Goal: Navigation & Orientation: Find specific page/section

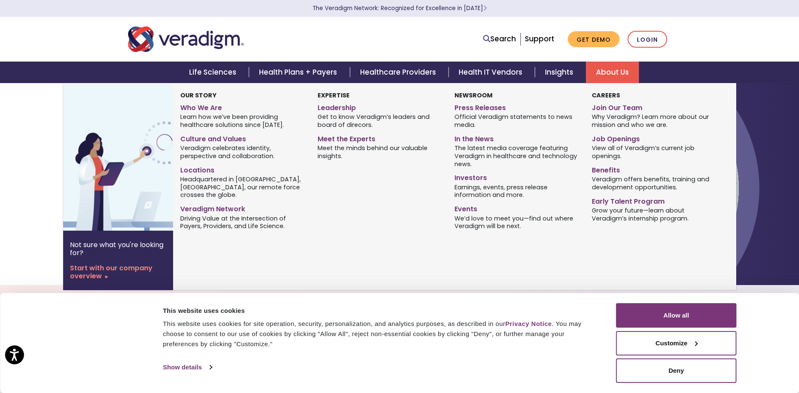
click at [604, 79] on link "About Us" at bounding box center [612, 71] width 53 height 21
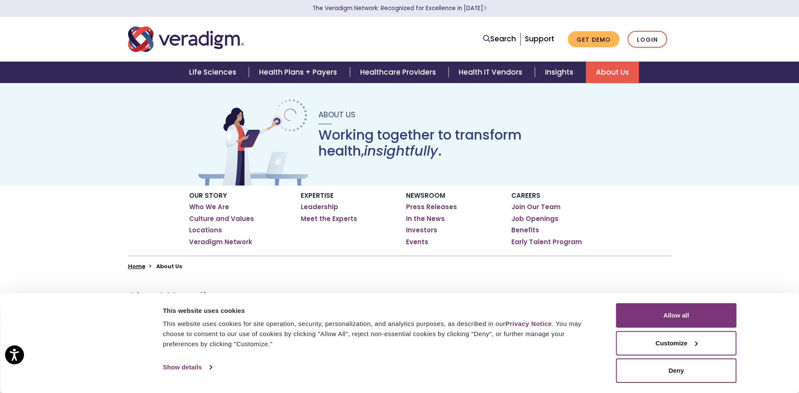
click at [43, 232] on div "Our Story Who We Are Culture and Values Locations Veradigm Network Expertise Ho…" at bounding box center [399, 227] width 799 height 84
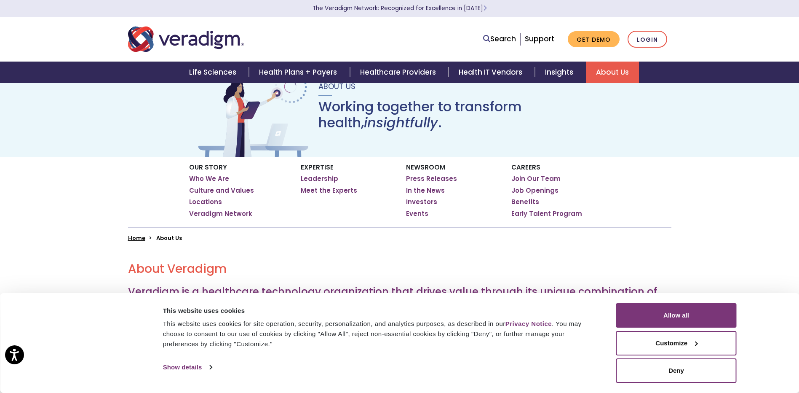
scroll to position [42, 0]
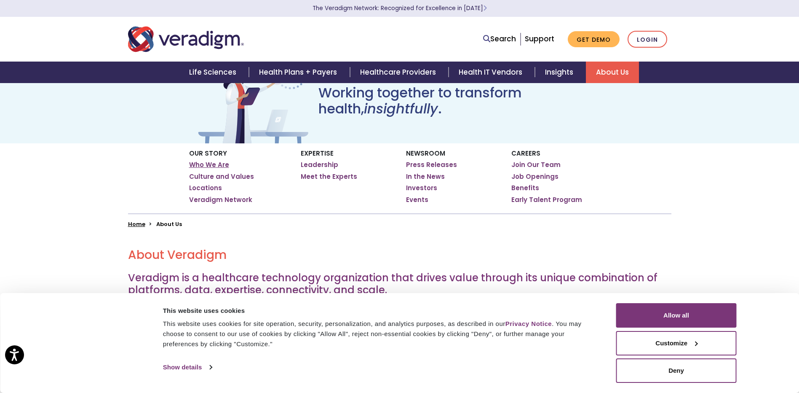
click at [214, 166] on link "Who We Are" at bounding box center [209, 164] width 40 height 8
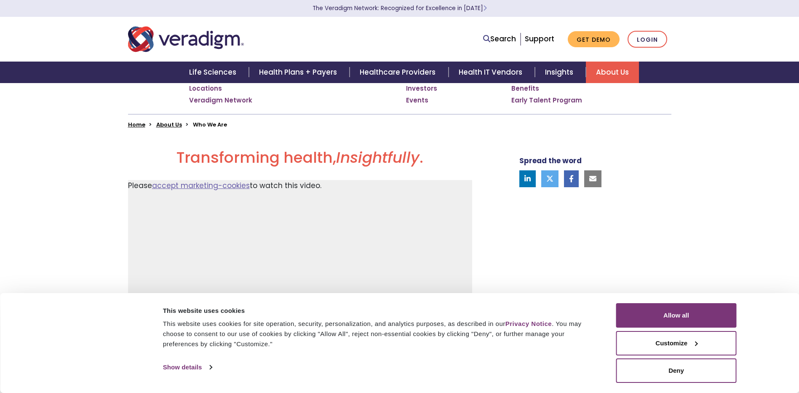
scroll to position [168, 0]
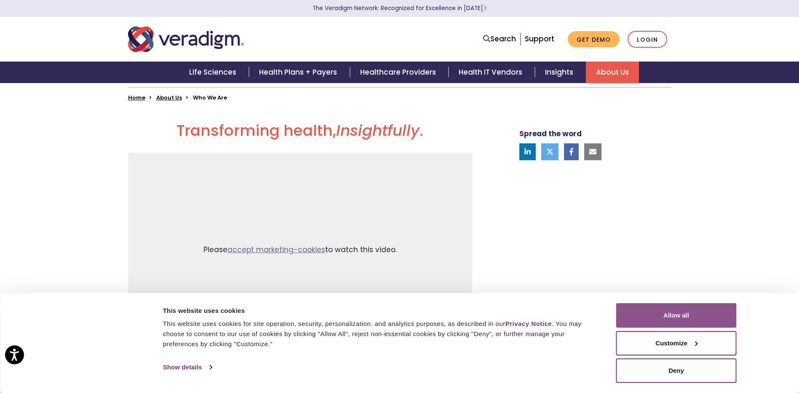
click at [645, 311] on button "Allow all" at bounding box center [676, 315] width 120 height 24
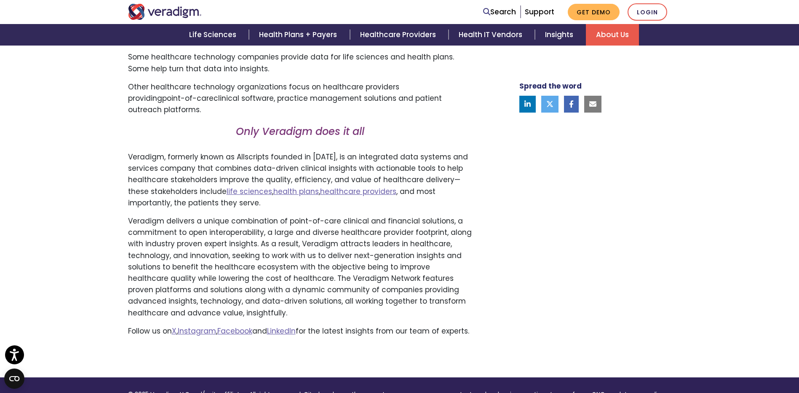
scroll to position [505, 0]
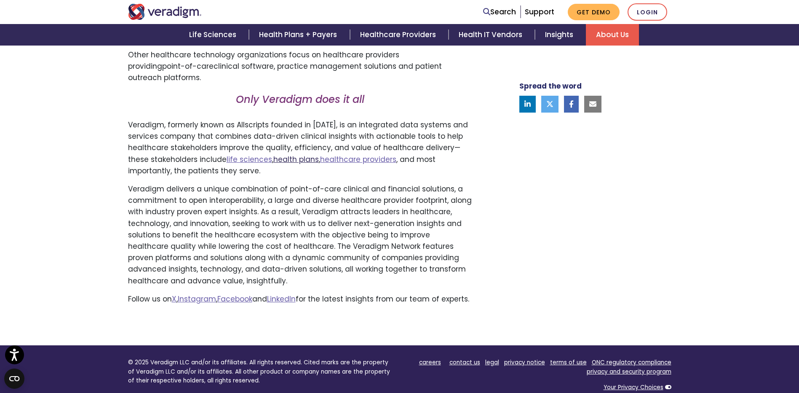
click at [286, 162] on link "health plans" at bounding box center [295, 159] width 45 height 10
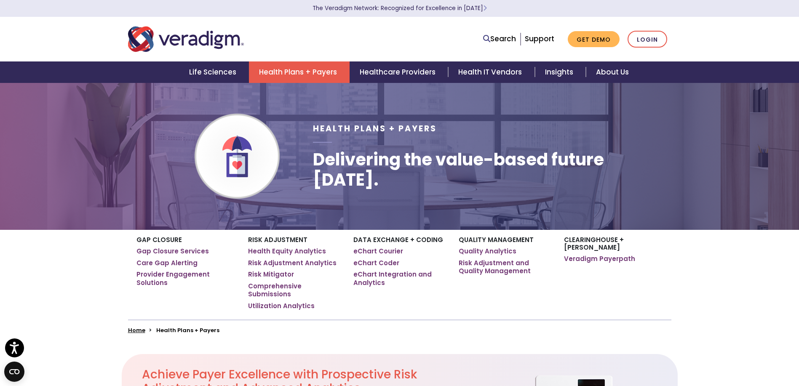
click at [323, 72] on link "Health Plans + Payers" at bounding box center [299, 71] width 101 height 21
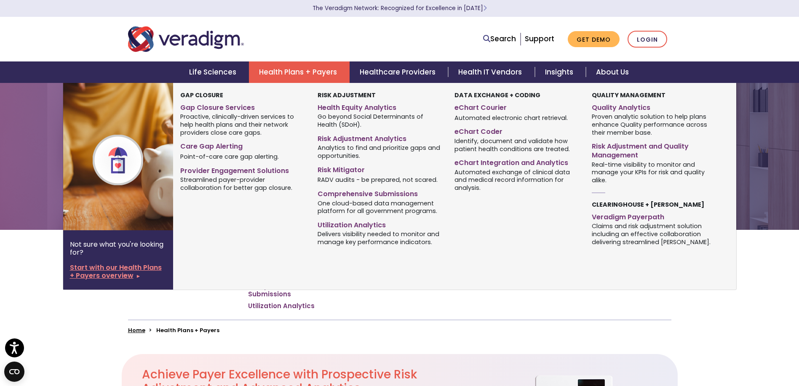
click at [117, 276] on link "Start with our Health Plans + Payers overview" at bounding box center [118, 272] width 96 height 16
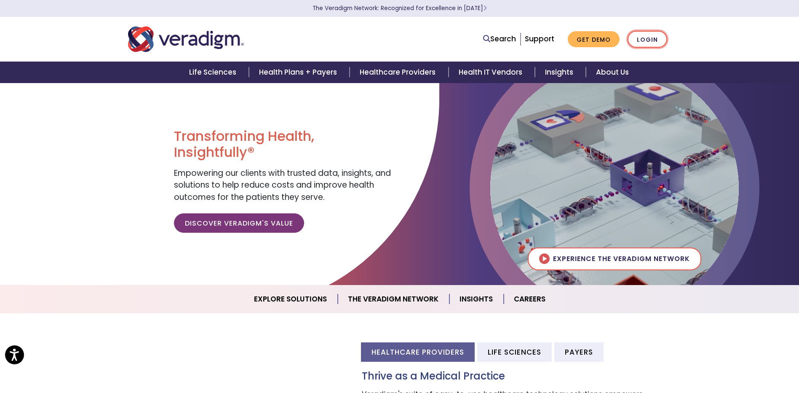
click at [645, 38] on link "Login" at bounding box center [648, 39] width 40 height 17
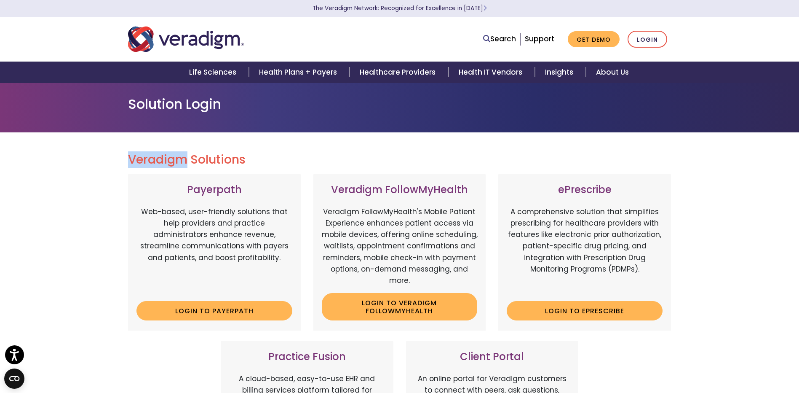
drag, startPoint x: 125, startPoint y: 160, endPoint x: 187, endPoint y: 158, distance: 61.5
click at [187, 158] on div "Veradigm Solutions Payerpath Web-based, user-friendly solutions that help provi…" at bounding box center [400, 377] width 556 height 451
copy h2 "Veradigm"
